Goal: Task Accomplishment & Management: Manage account settings

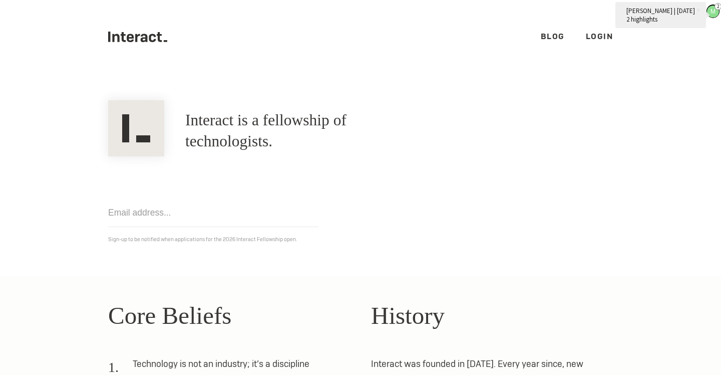
click at [714, 15] on curius "M" at bounding box center [713, 12] width 12 height 12
click at [695, 10] on curius at bounding box center [698, 10] width 7 height 7
click at [717, 6] on icon at bounding box center [715, 7] width 6 height 6
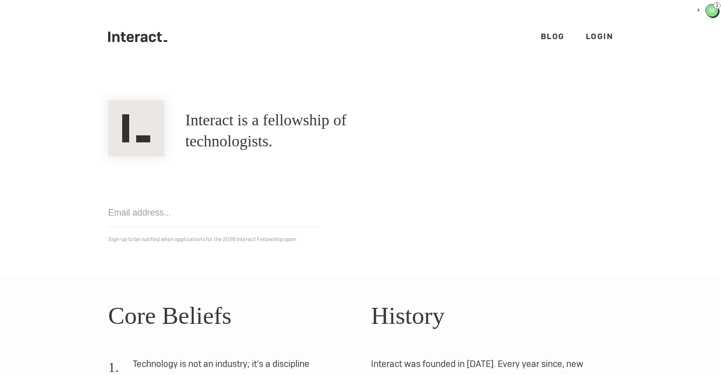
click at [596, 39] on link "Login" at bounding box center [600, 36] width 28 height 11
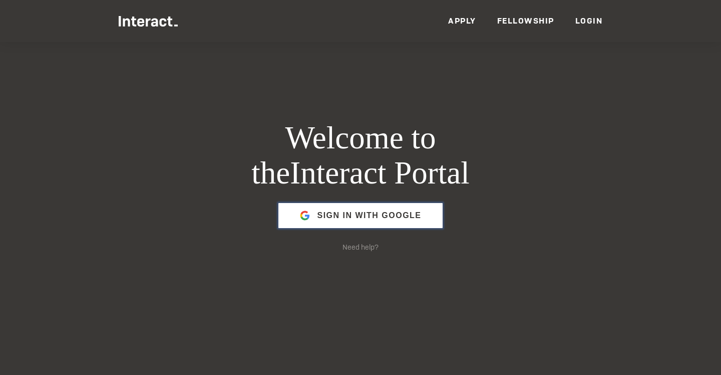
click at [358, 213] on span "Sign in with Google" at bounding box center [369, 215] width 104 height 24
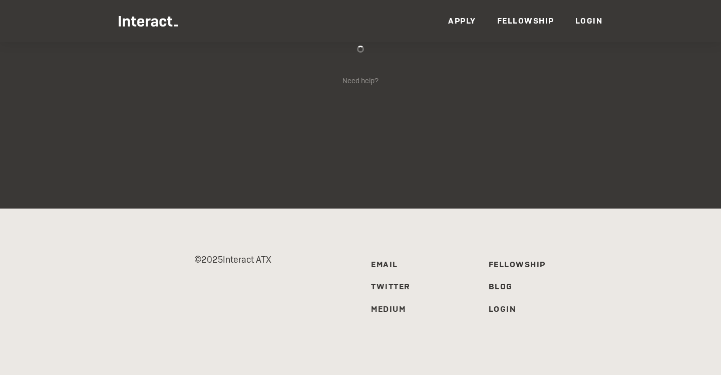
scroll to position [166, 0]
click at [392, 339] on div "© 2025 Interact ATX Email Twitter Medium Fellowship Blog Login" at bounding box center [360, 297] width 721 height 177
click at [391, 282] on link "Twitter" at bounding box center [391, 286] width 40 height 11
click at [389, 309] on link "Medium" at bounding box center [388, 309] width 35 height 11
click at [496, 288] on link "Blog" at bounding box center [501, 286] width 24 height 11
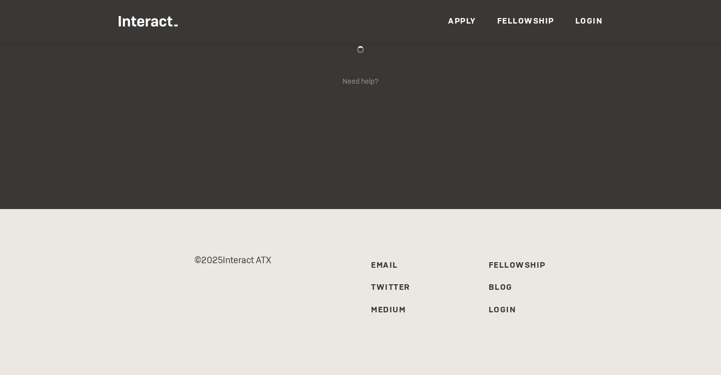
click at [506, 265] on link "Fellowship" at bounding box center [517, 264] width 57 height 11
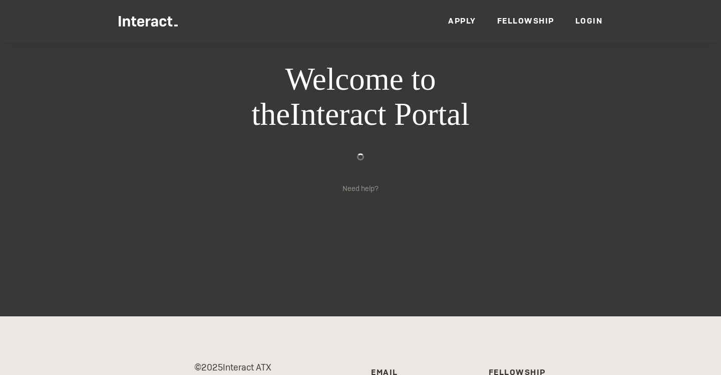
scroll to position [0, 0]
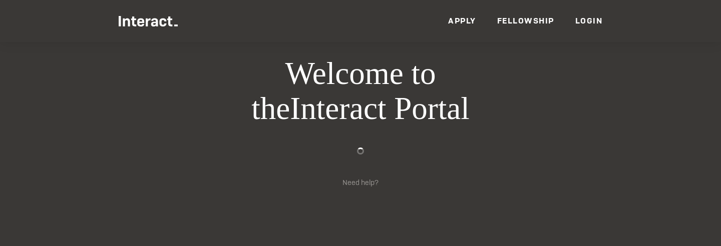
click at [169, 36] on ul "Members Events News Resources VC Partners Team Apply Fellowship Login" at bounding box center [361, 21] width 484 height 42
click at [170, 22] on img at bounding box center [148, 21] width 59 height 11
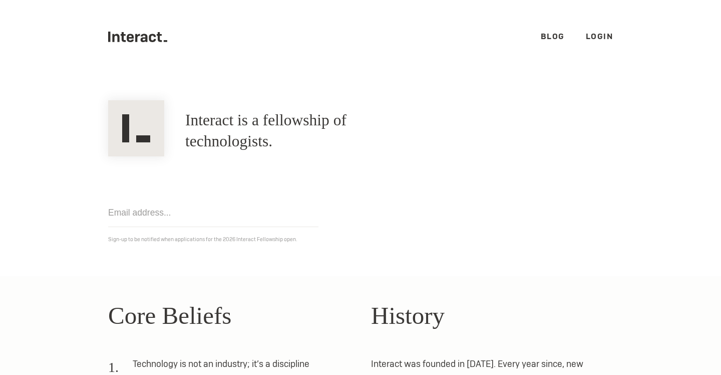
click at [596, 41] on link "Login" at bounding box center [600, 36] width 28 height 11
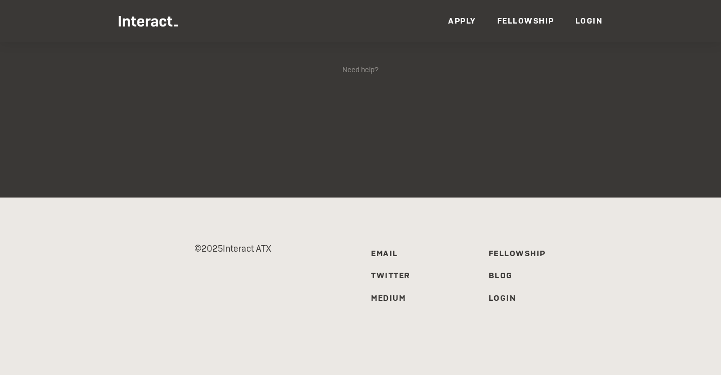
scroll to position [22, 0]
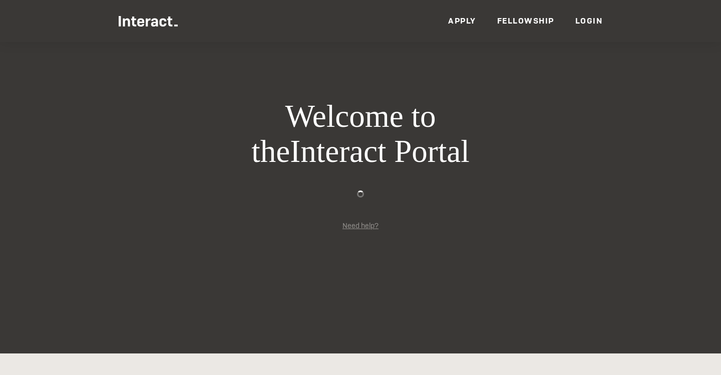
click at [358, 227] on link "Need help?" at bounding box center [361, 225] width 36 height 9
